Goal: Task Accomplishment & Management: Manage account settings

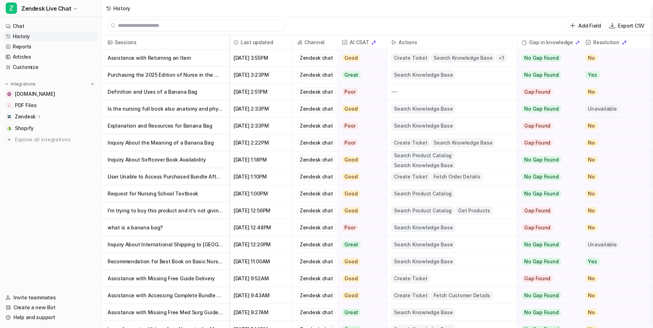
scroll to position [1, 0]
click at [177, 59] on p "Assistance with Returning an Item" at bounding box center [166, 58] width 116 height 17
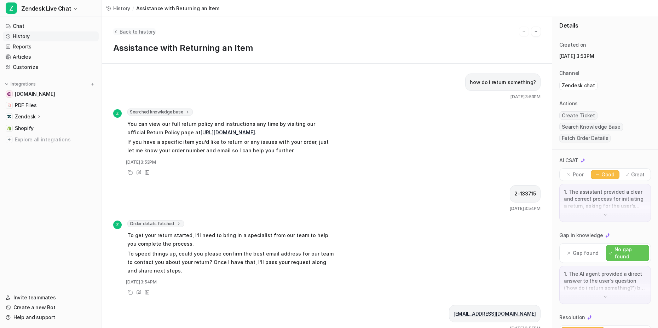
click at [137, 30] on span "Back to history" at bounding box center [138, 31] width 36 height 7
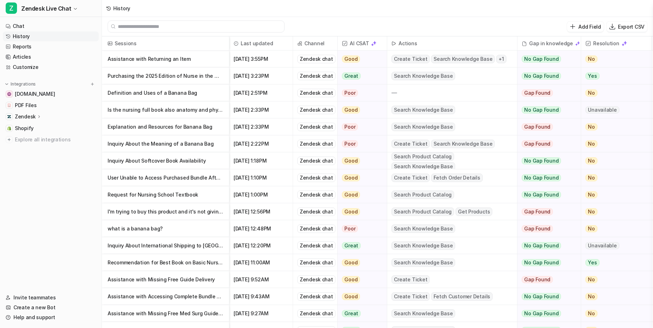
click at [321, 23] on div "Add Field Export CSV" at bounding box center [377, 26] width 551 height 19
drag, startPoint x: 70, startPoint y: 256, endPoint x: 58, endPoint y: 157, distance: 99.8
click at [70, 256] on nav "Chat History Reports Articles Customize Integrations [DOMAIN_NAME] PDF Files Ze…" at bounding box center [51, 152] width 102 height 269
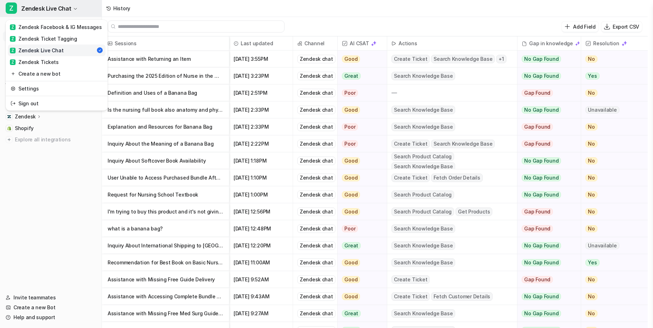
click at [51, 4] on span "Zendesk Live Chat" at bounding box center [46, 9] width 50 height 10
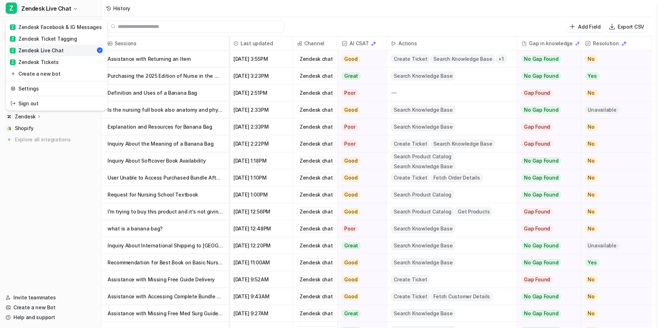
click at [45, 50] on div "Z Zendesk Live Chat" at bounding box center [36, 50] width 53 height 7
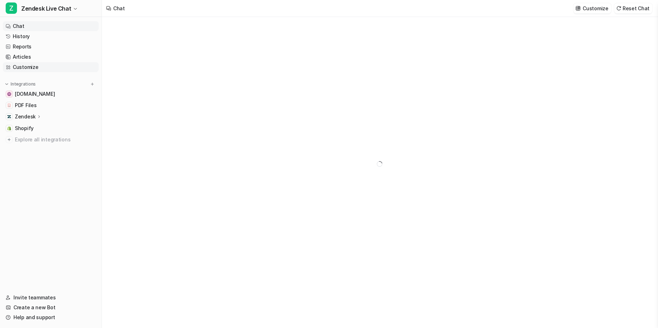
click at [36, 67] on link "Customize" at bounding box center [51, 67] width 96 height 10
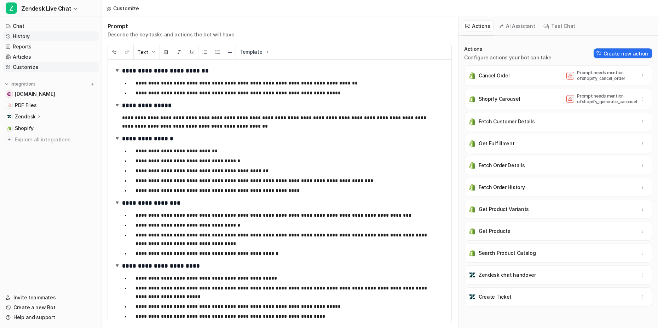
click at [33, 35] on link "History" at bounding box center [51, 37] width 96 height 10
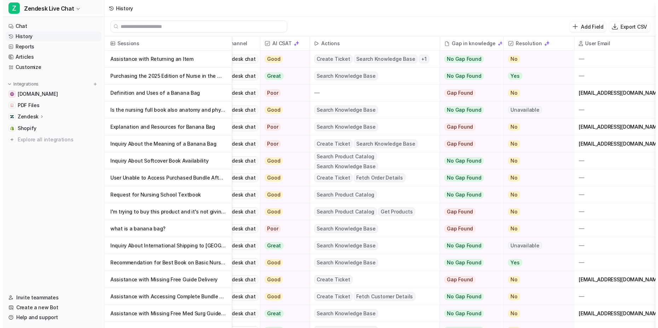
scroll to position [0, 85]
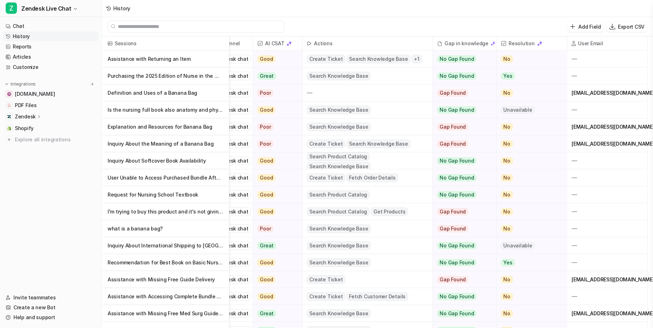
click at [136, 62] on p "Assistance with Returning an Item" at bounding box center [166, 59] width 116 height 17
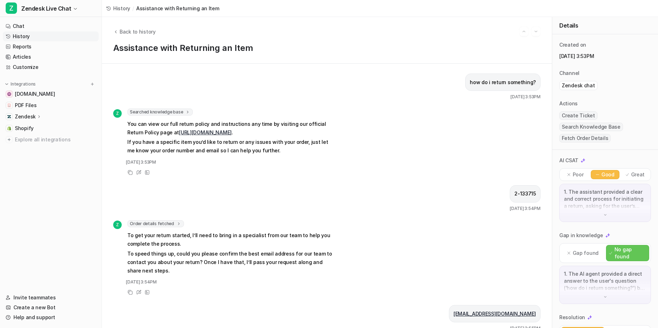
scroll to position [82, 0]
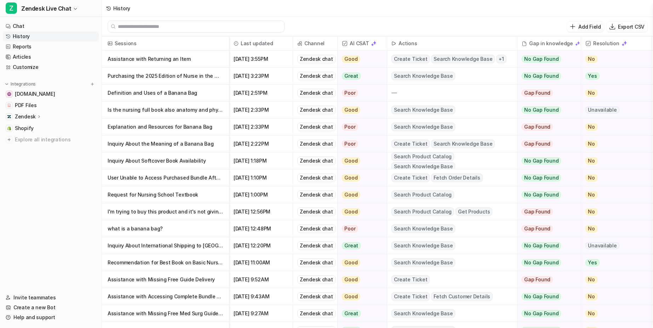
click at [167, 81] on p "Purchasing the 2025 Edition of Nurse in the Making Bundle" at bounding box center [166, 76] width 116 height 17
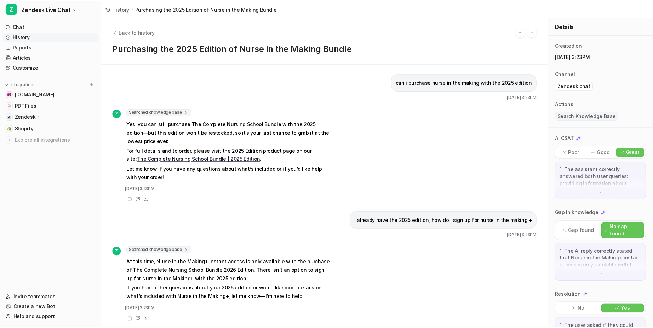
scroll to position [7, 0]
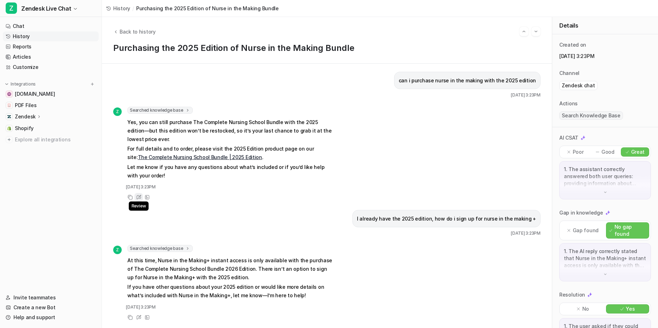
click at [138, 195] on icon at bounding box center [138, 197] width 5 height 5
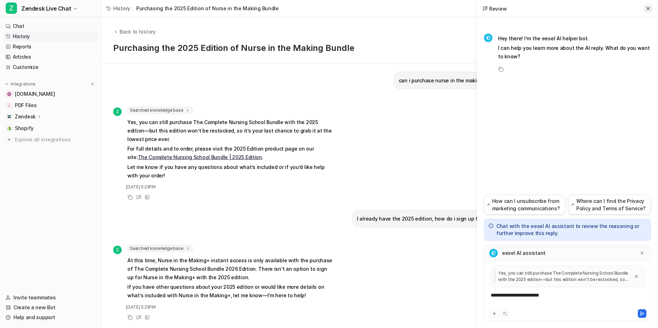
click at [650, 8] on icon at bounding box center [648, 8] width 5 height 5
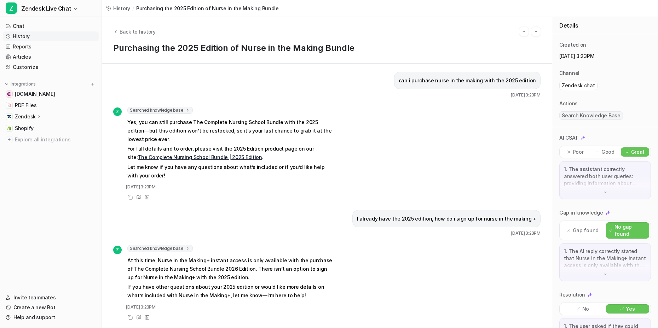
click at [218, 262] on p "At this time, Nurse in the Making+ instant access is only available with the pu…" at bounding box center [230, 269] width 207 height 25
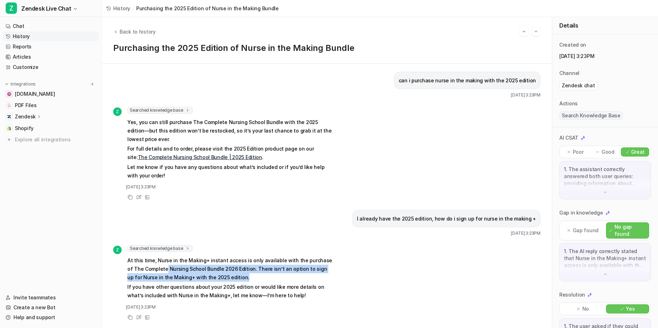
drag, startPoint x: 229, startPoint y: 254, endPoint x: 255, endPoint y: 270, distance: 30.2
click at [255, 270] on p "At this time, Nurse in the Making+ instant access is only available with the pu…" at bounding box center [230, 269] width 207 height 25
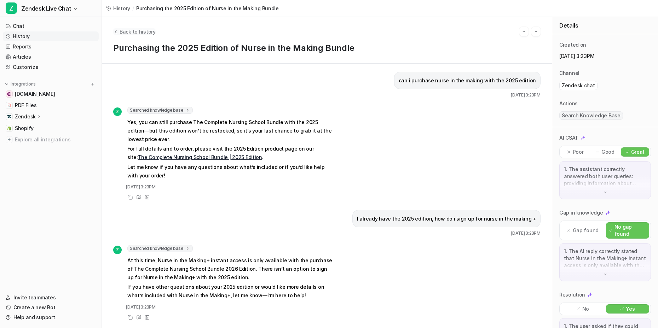
click at [147, 33] on span "Back to history" at bounding box center [138, 31] width 36 height 7
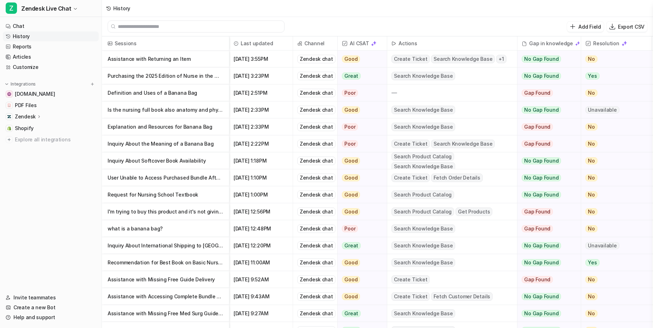
click at [309, 23] on div "Add Field Export CSV" at bounding box center [377, 26] width 551 height 19
click at [432, 25] on div "Add Field Export CSV" at bounding box center [377, 26] width 551 height 19
click at [56, 8] on span "Zendesk Live Chat" at bounding box center [46, 9] width 50 height 10
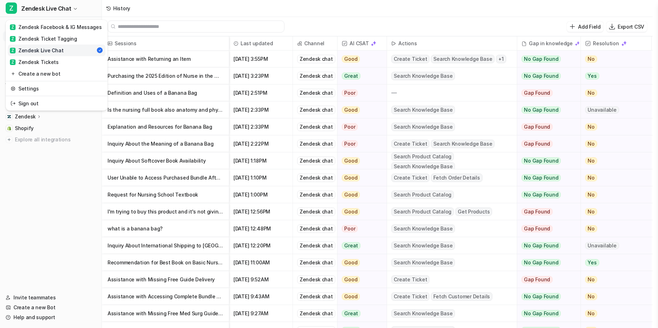
click at [61, 52] on link "Z Zendesk Live Chat" at bounding box center [57, 51] width 98 height 12
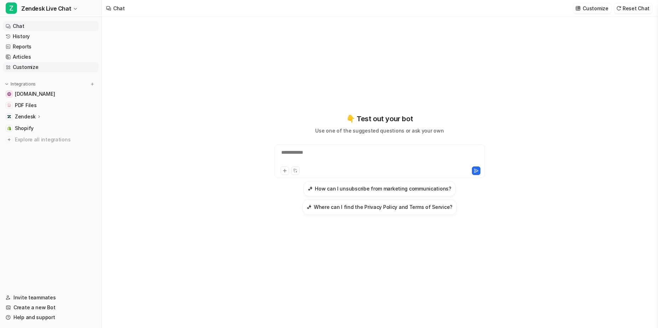
click at [38, 67] on link "Customize" at bounding box center [51, 67] width 96 height 10
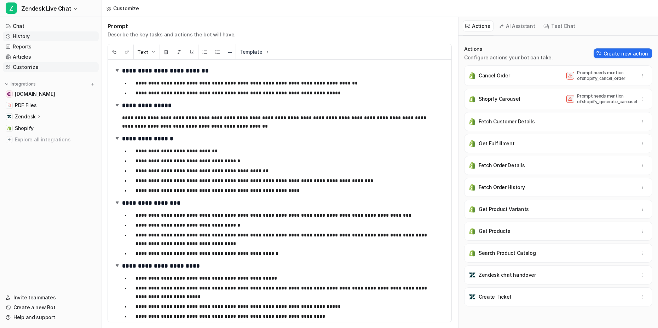
click at [58, 36] on link "History" at bounding box center [51, 37] width 96 height 10
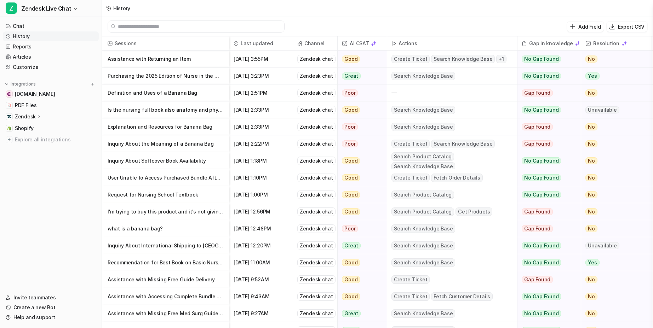
click at [193, 61] on p "Assistance with Returning an Item" at bounding box center [166, 59] width 116 height 17
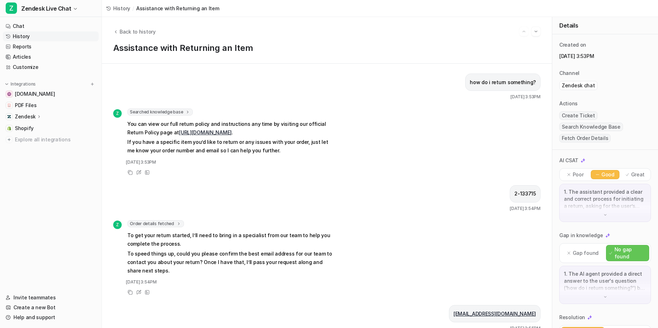
click at [20, 33] on link "History" at bounding box center [51, 37] width 96 height 10
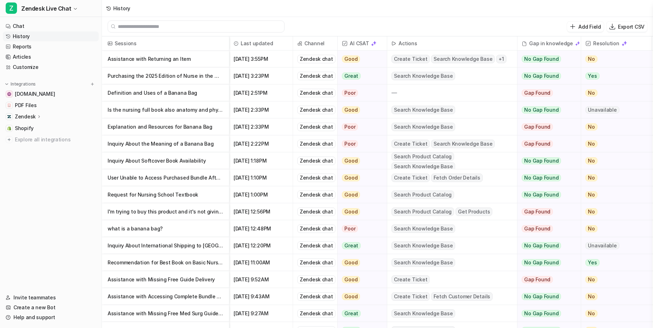
click at [174, 76] on p "Purchasing the 2025 Edition of Nurse in the Making Bundle" at bounding box center [166, 76] width 116 height 17
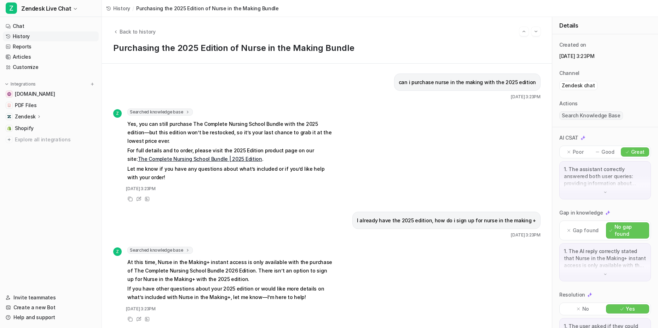
scroll to position [4, 0]
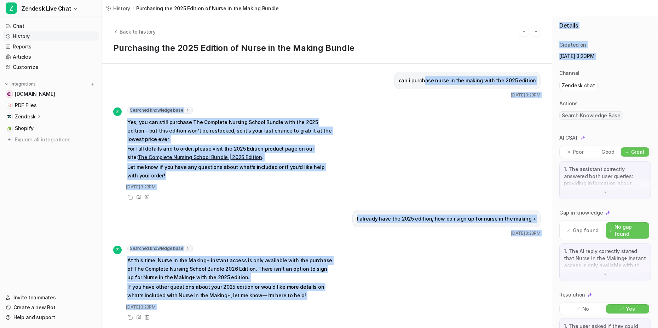
drag, startPoint x: 429, startPoint y: 78, endPoint x: 553, endPoint y: 76, distance: 123.9
click at [553, 76] on div "Back to history Purchasing the 2025 Edition of Nurse in the Making Bundle can i…" at bounding box center [380, 172] width 556 height 311
click at [424, 115] on div "Z Searched knowledge base search_queries : [ "2025 edition availability", "2025…" at bounding box center [327, 154] width 428 height 95
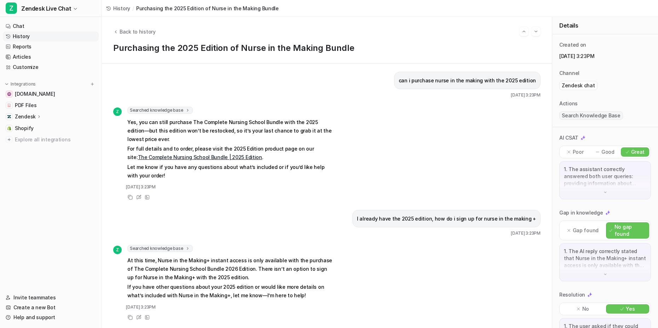
click at [376, 140] on div "Z Searched knowledge base search_queries : [ "2025 edition availability", "2025…" at bounding box center [327, 154] width 428 height 95
click at [136, 194] on div "Review" at bounding box center [139, 197] width 8 height 8
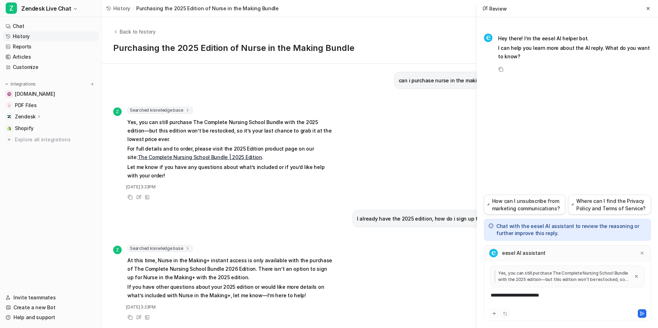
click at [572, 299] on div "**********" at bounding box center [568, 300] width 164 height 16
click at [299, 214] on div "I already have the 2025 edition, how do i sign up for nurse in the making + [DA…" at bounding box center [327, 223] width 428 height 27
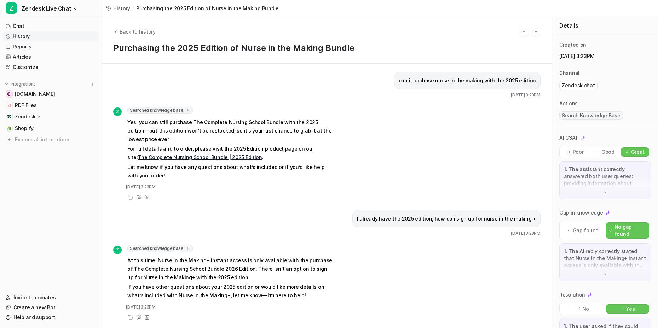
scroll to position [7, 0]
drag, startPoint x: 445, startPoint y: 215, endPoint x: 460, endPoint y: 216, distance: 15.0
click at [460, 216] on p "I already have the 2025 edition, how do i sign up for nurse in the making +" at bounding box center [446, 219] width 179 height 8
click at [298, 215] on div "I already have the 2025 edition, how do i sign up for nurse in the making + [DA…" at bounding box center [327, 223] width 428 height 27
drag, startPoint x: 475, startPoint y: 214, endPoint x: 501, endPoint y: 216, distance: 25.9
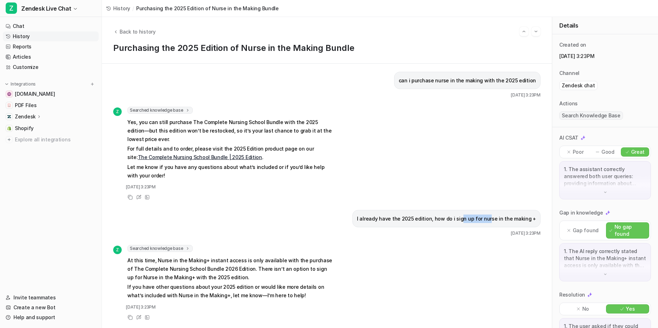
click at [496, 215] on p "I already have the 2025 edition, how do i sign up for nurse in the making +" at bounding box center [446, 219] width 179 height 8
click at [225, 185] on div "Z Searched knowledge base search_queries : [ "2025 edition availability", "2025…" at bounding box center [223, 154] width 221 height 95
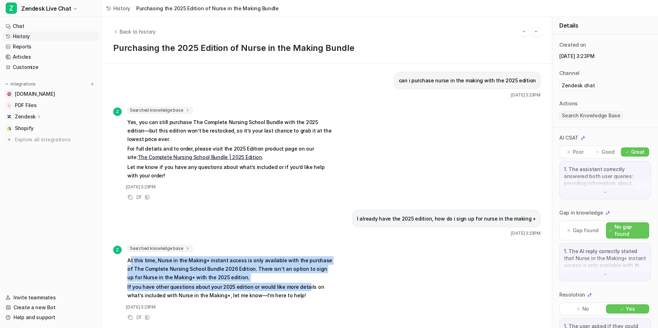
drag, startPoint x: 129, startPoint y: 253, endPoint x: 315, endPoint y: 285, distance: 188.1
click at [312, 285] on span "At this time, Nurse in the Making+ instant access is only available with the pu…" at bounding box center [230, 278] width 207 height 46
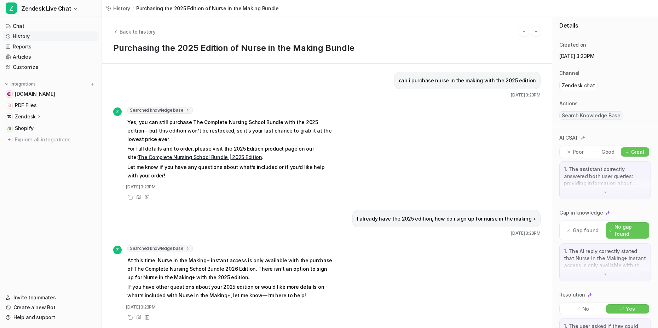
click at [326, 284] on p "If you have other questions about your 2025 edition or would like more details …" at bounding box center [230, 291] width 207 height 17
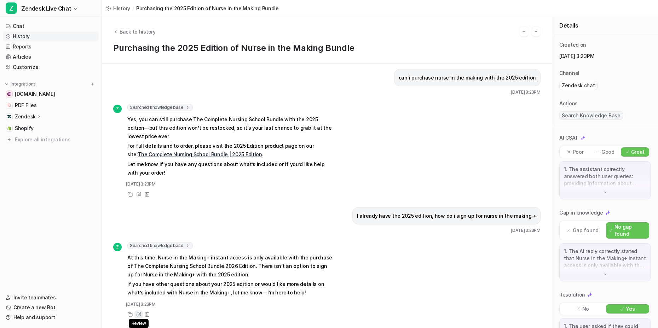
click at [136, 315] on div "Review" at bounding box center [139, 315] width 8 height 8
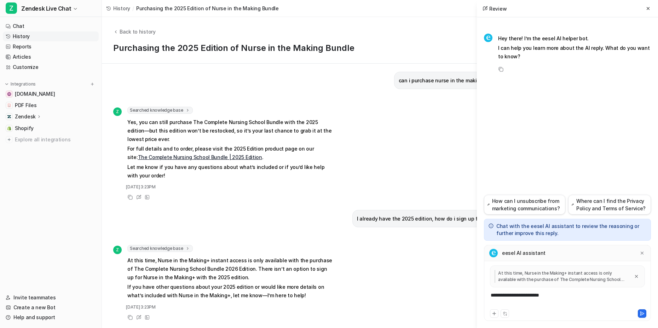
click at [588, 295] on div "**********" at bounding box center [568, 300] width 164 height 16
click at [647, 10] on icon at bounding box center [648, 8] width 5 height 5
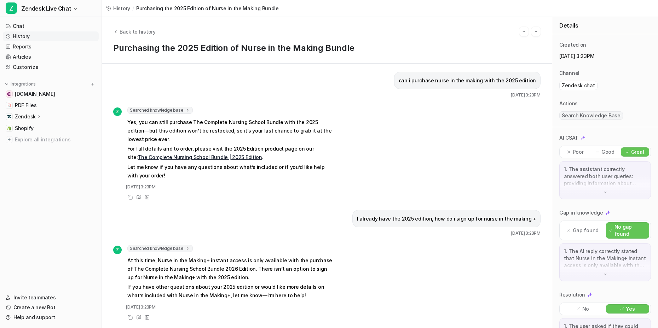
click at [307, 203] on div "can i purchase nurse in the making with the 2025 edition [DATE] 3:23PM Z Search…" at bounding box center [327, 194] width 428 height 245
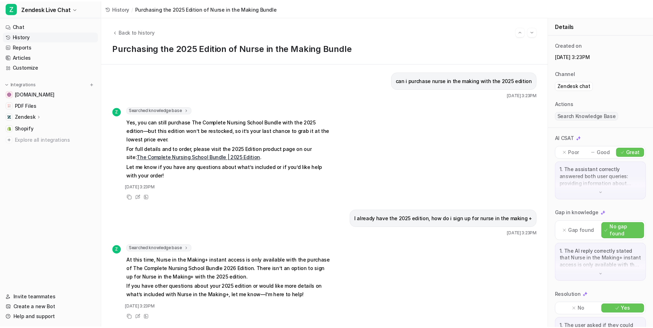
scroll to position [0, 0]
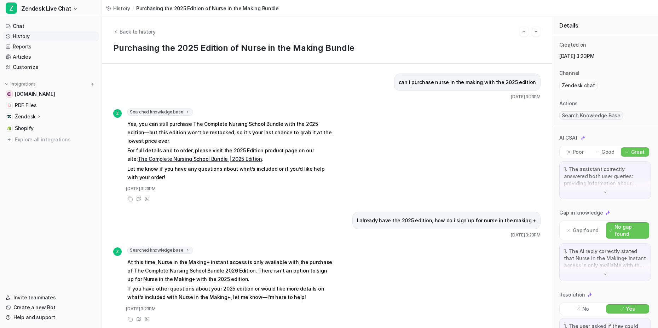
click at [189, 81] on div "can i purchase nurse in the making with the 2025 edition [DATE] 3:23PM" at bounding box center [327, 87] width 428 height 27
click at [49, 38] on link "History" at bounding box center [51, 37] width 96 height 10
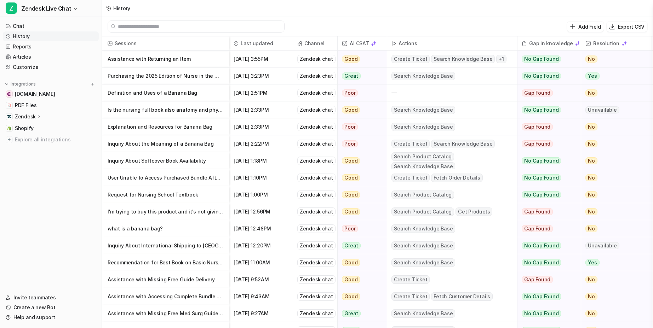
click at [344, 17] on div "Add Field Export CSV" at bounding box center [377, 26] width 551 height 19
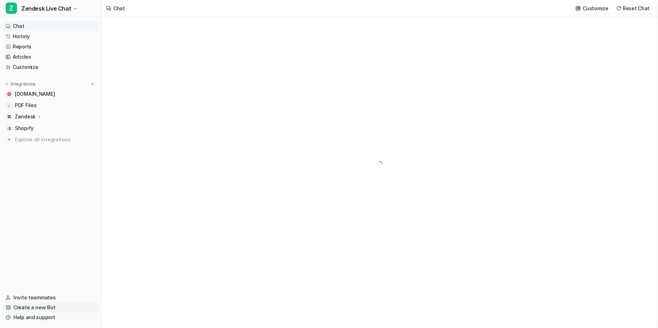
type textarea "**********"
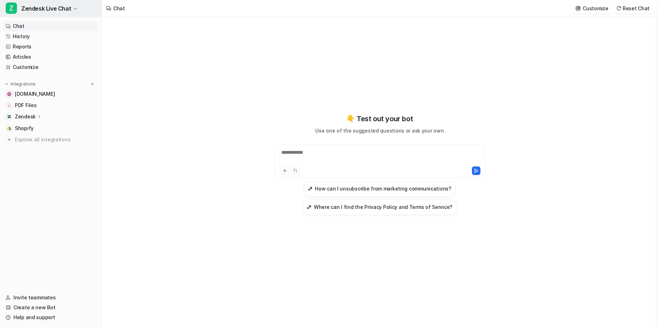
click at [50, 8] on span "Zendesk Live Chat" at bounding box center [46, 9] width 50 height 10
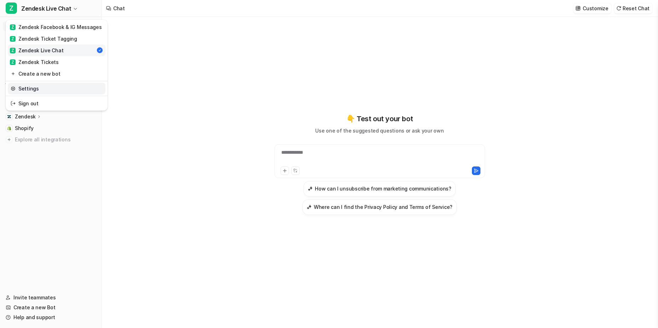
click at [36, 89] on link "Settings" at bounding box center [57, 89] width 98 height 12
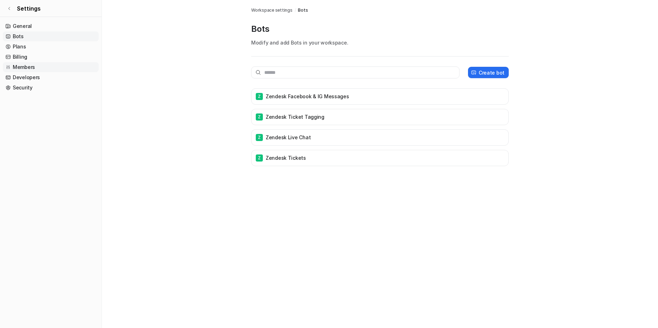
click at [28, 68] on link "Members" at bounding box center [51, 67] width 96 height 10
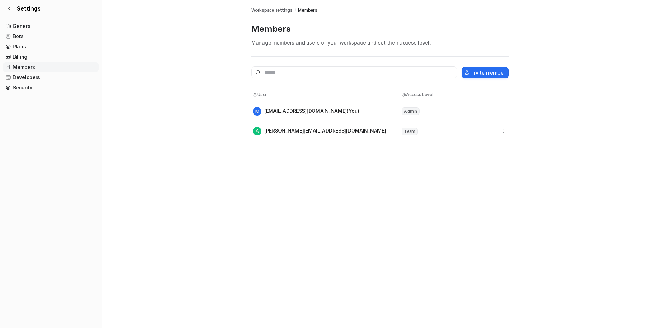
click at [347, 131] on div "A amanda@anurseinthemaking.com" at bounding box center [327, 131] width 148 height 8
click at [502, 132] on icon "button" at bounding box center [504, 131] width 5 height 5
click at [335, 158] on div "Members Workspace settings / Members Members Manage members and users of your w…" at bounding box center [329, 164] width 658 height 328
click at [570, 192] on div "Members Workspace settings / Members Members Manage members and users of your w…" at bounding box center [329, 164] width 658 height 328
click at [163, 70] on main "Workspace settings / Members Members Manage members and users of your workspace…" at bounding box center [380, 70] width 556 height 141
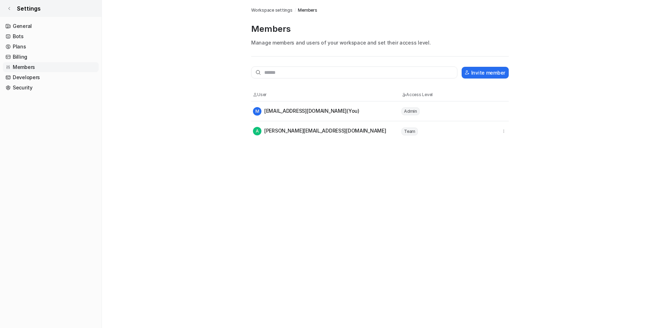
click at [36, 6] on span "Settings" at bounding box center [29, 8] width 24 height 8
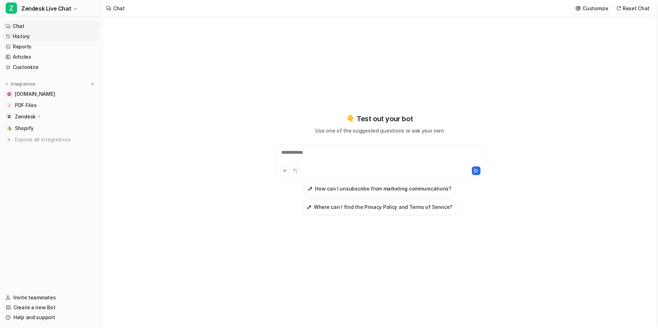
click at [32, 35] on link "History" at bounding box center [51, 37] width 96 height 10
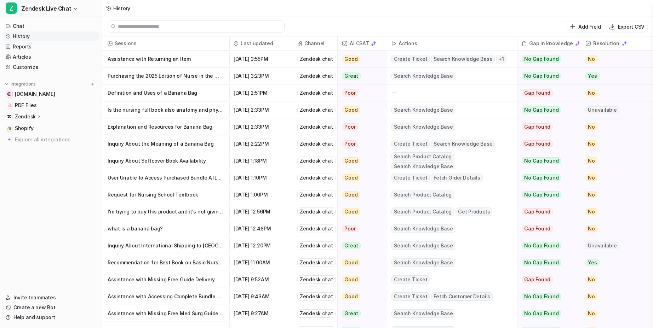
click at [69, 178] on nav "Chat History Reports Articles Customize Integrations [DOMAIN_NAME] PDF Files Ze…" at bounding box center [51, 152] width 102 height 269
